Goal: Information Seeking & Learning: Learn about a topic

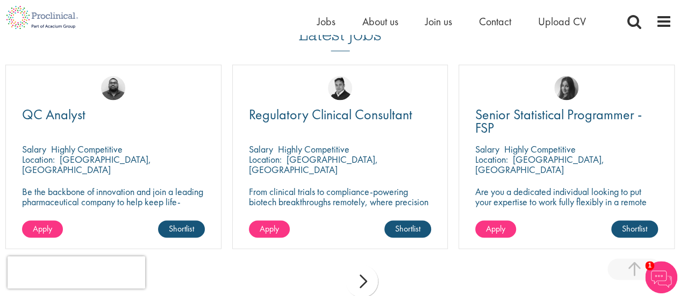
scroll to position [807, 0]
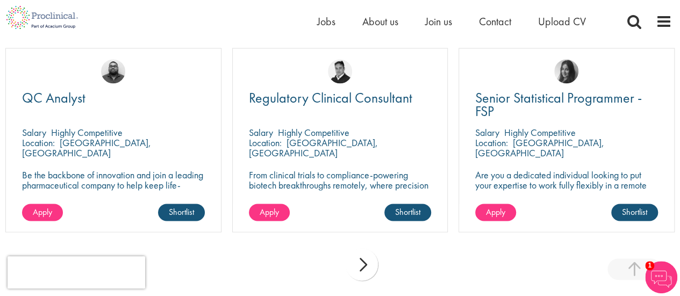
click at [363, 264] on div "next" at bounding box center [362, 264] width 32 height 32
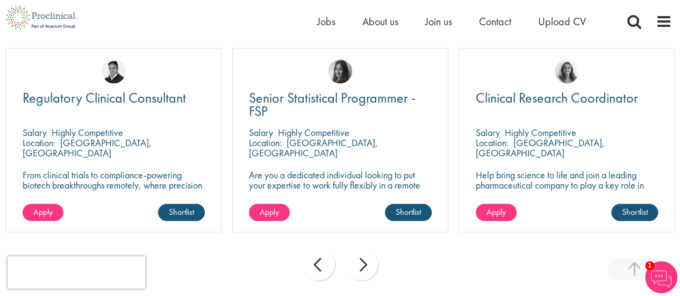
click at [363, 263] on div "next" at bounding box center [362, 264] width 32 height 32
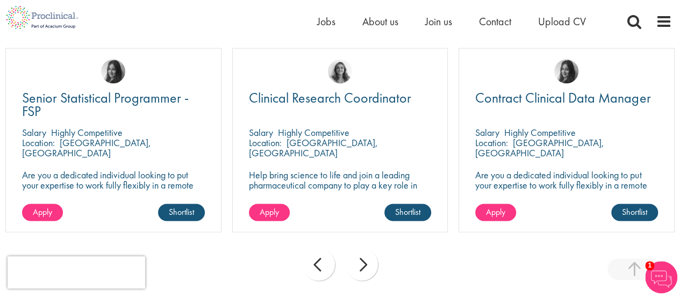
click at [363, 263] on div "next" at bounding box center [362, 264] width 32 height 32
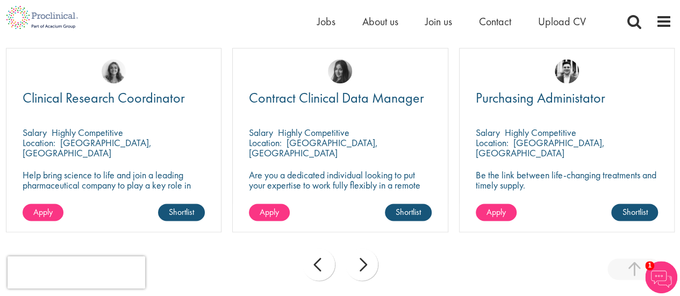
click at [363, 263] on div "next" at bounding box center [362, 264] width 32 height 32
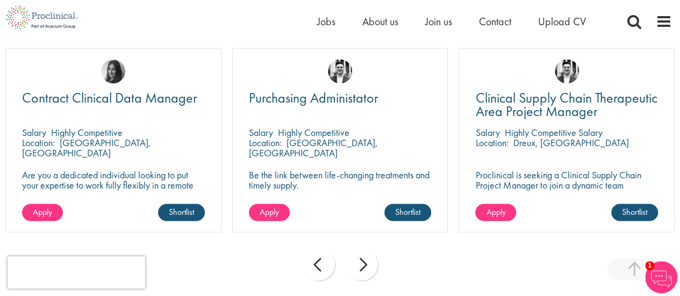
click at [363, 263] on div "next" at bounding box center [362, 264] width 32 height 32
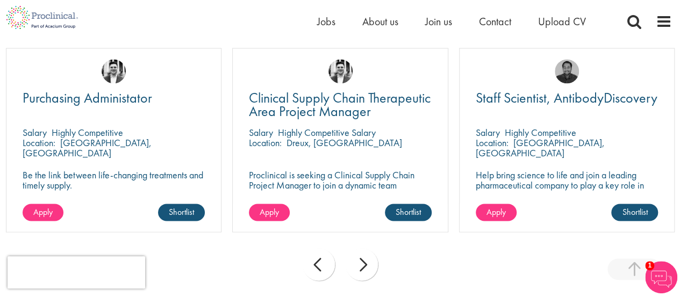
click at [363, 263] on div "next" at bounding box center [362, 264] width 32 height 32
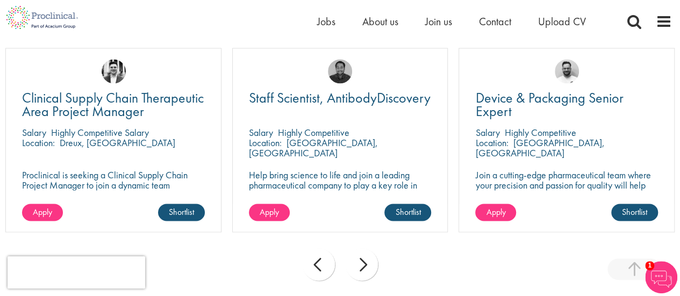
click at [363, 263] on div "next" at bounding box center [362, 264] width 32 height 32
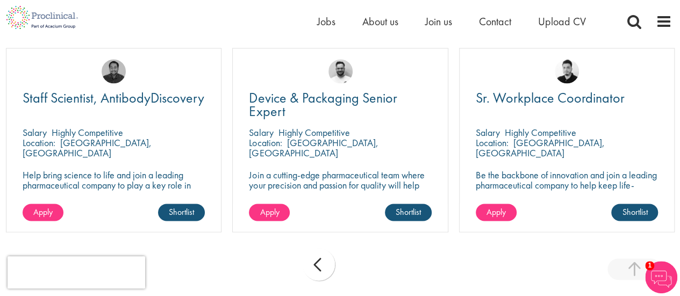
click at [363, 263] on div "prev next" at bounding box center [340, 266] width 680 height 47
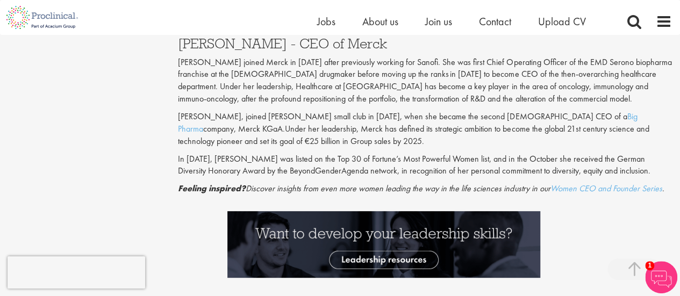
scroll to position [2151, 0]
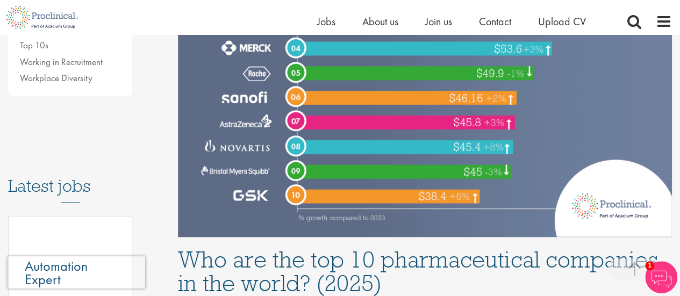
scroll to position [376, 0]
